Goal: Task Accomplishment & Management: Use online tool/utility

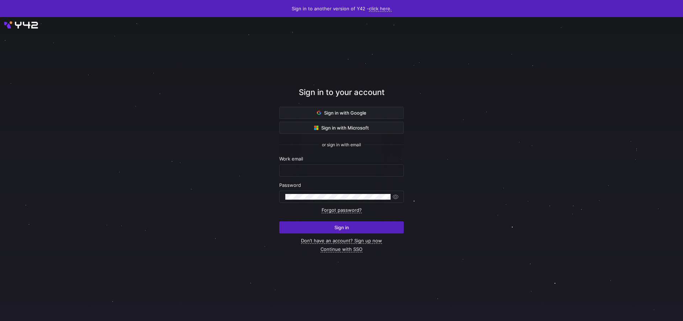
type input "[PERSON_NAME][EMAIL_ADDRESS][DOMAIN_NAME]"
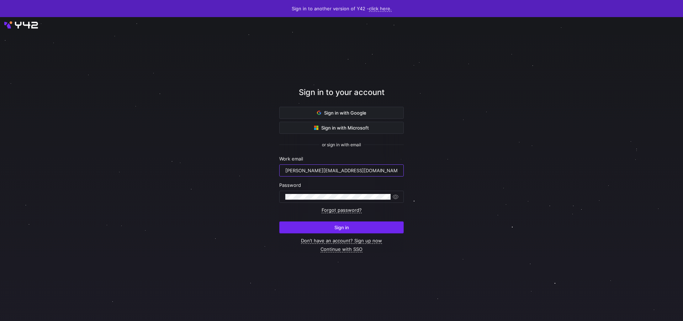
click at [295, 229] on span "submit" at bounding box center [341, 227] width 124 height 11
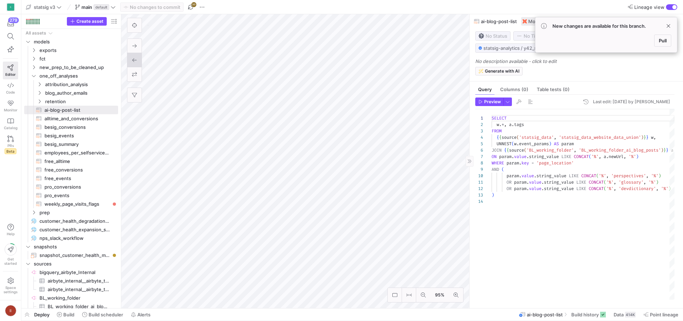
scroll to position [64, 0]
type textarea "### all lead fields selected WITH lead AS ( SELECT * FROM {{ ref('lead_prep') }…"
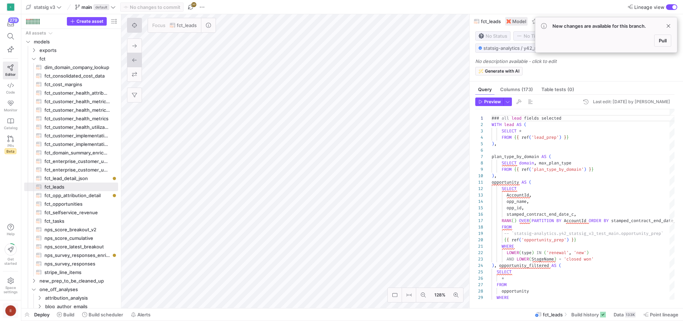
click at [11, 308] on div "II" at bounding box center [10, 310] width 11 height 11
